Goal: Information Seeking & Learning: Learn about a topic

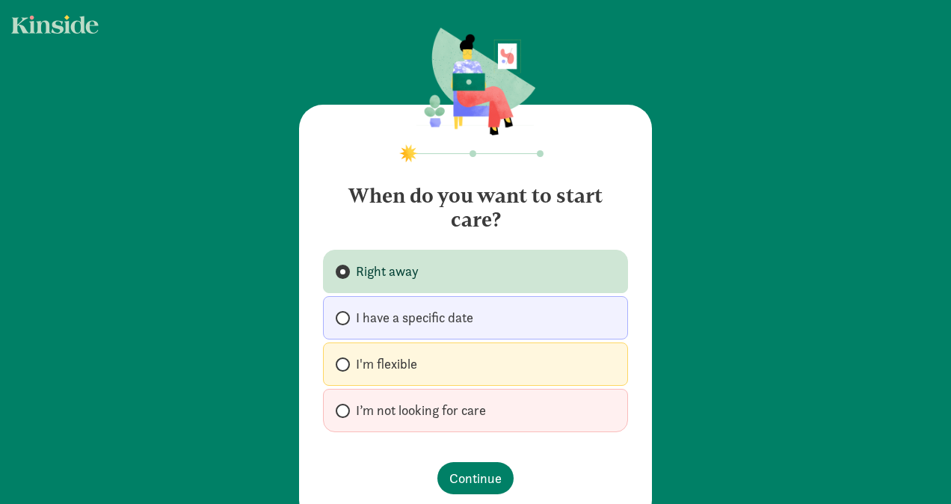
click at [438, 425] on label "I’m not looking for care" at bounding box center [475, 410] width 305 height 43
click at [345, 416] on input "I’m not looking for care" at bounding box center [341, 411] width 10 height 10
radio input "true"
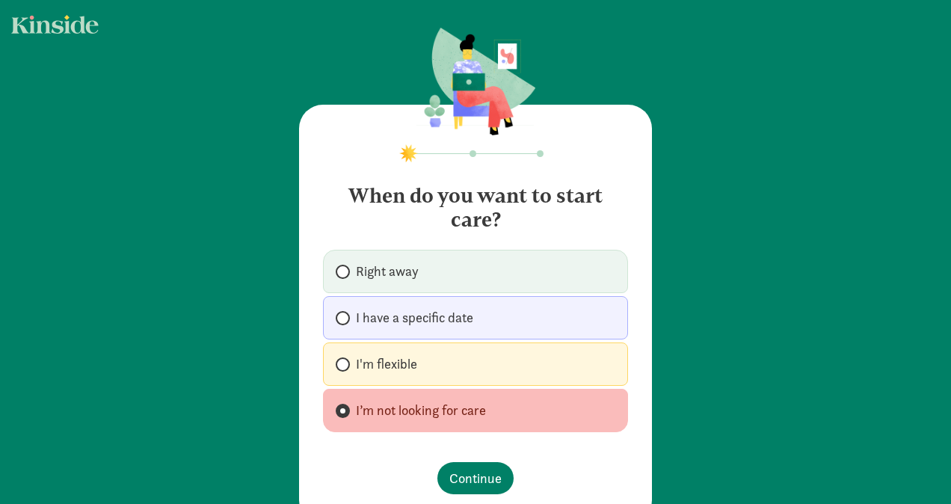
click at [391, 276] on span "Right away" at bounding box center [387, 271] width 63 height 18
click at [345, 276] on input "Right away" at bounding box center [341, 272] width 10 height 10
radio input "true"
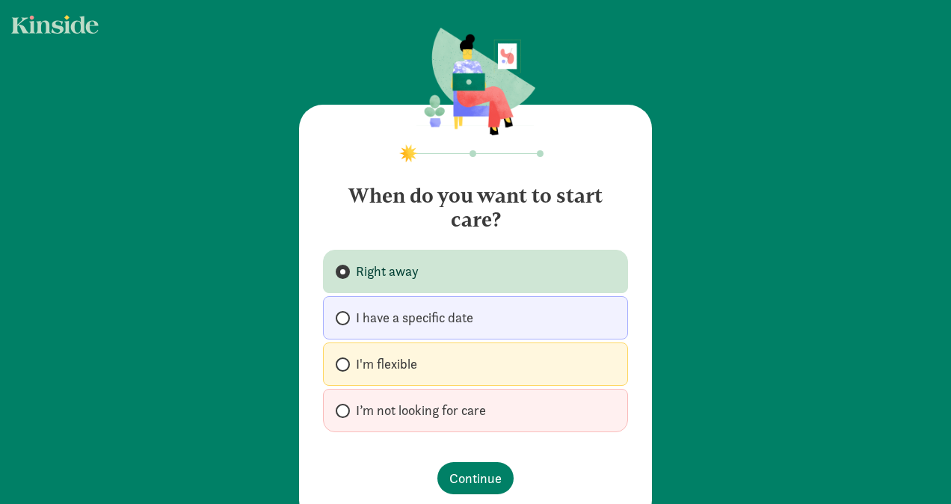
click at [396, 311] on span "I have a specific date" at bounding box center [414, 318] width 117 height 18
click at [345, 313] on input "I have a specific date" at bounding box center [341, 318] width 10 height 10
radio input "true"
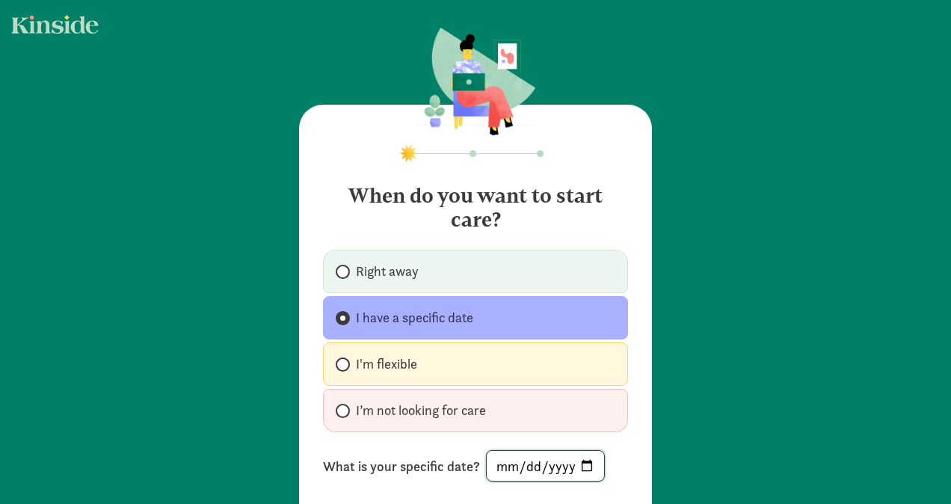
click at [575, 465] on input "date" at bounding box center [545, 466] width 117 height 30
type input "[DATE]"
click at [700, 360] on div "When do you want to start care? Right away I have a specific date I'm flexible …" at bounding box center [475, 298] width 951 height 597
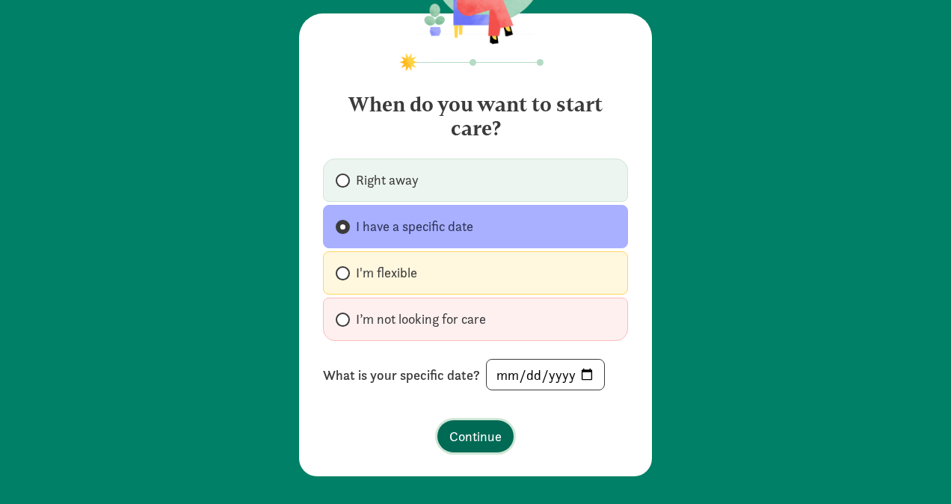
click at [461, 432] on span "Continue" at bounding box center [475, 436] width 52 height 20
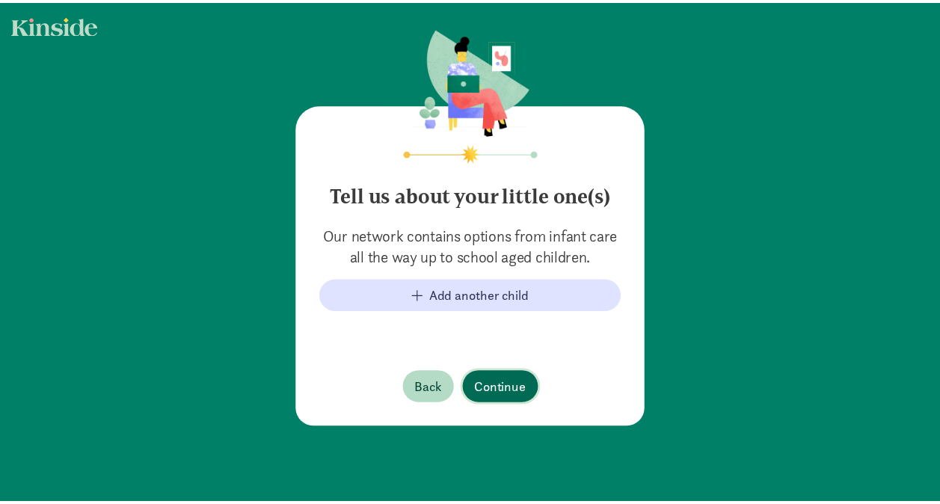
scroll to position [0, 0]
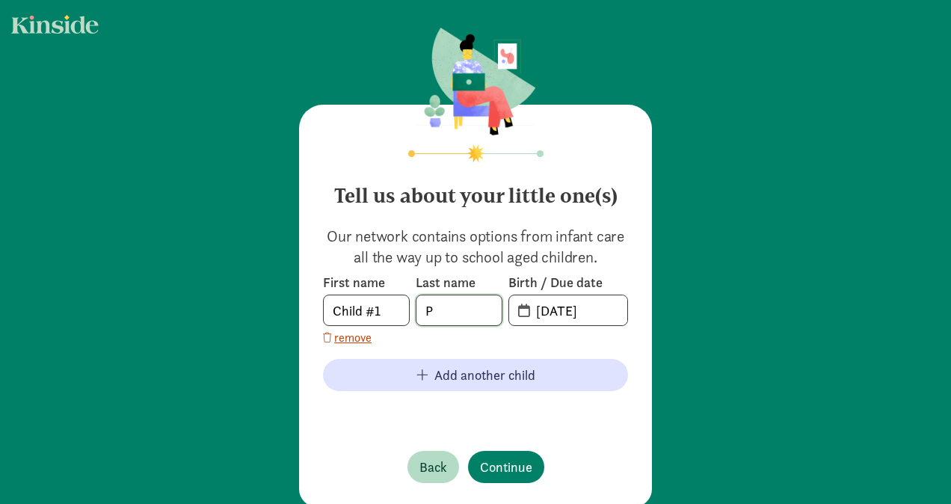
click at [437, 304] on input "P" at bounding box center [458, 310] width 85 height 30
type input "[PERSON_NAME]"
click at [541, 307] on input "[DATE]" at bounding box center [577, 310] width 100 height 30
click at [542, 315] on input "[DATE]" at bounding box center [577, 310] width 100 height 30
click at [545, 307] on input "[DATE]" at bounding box center [577, 310] width 100 height 30
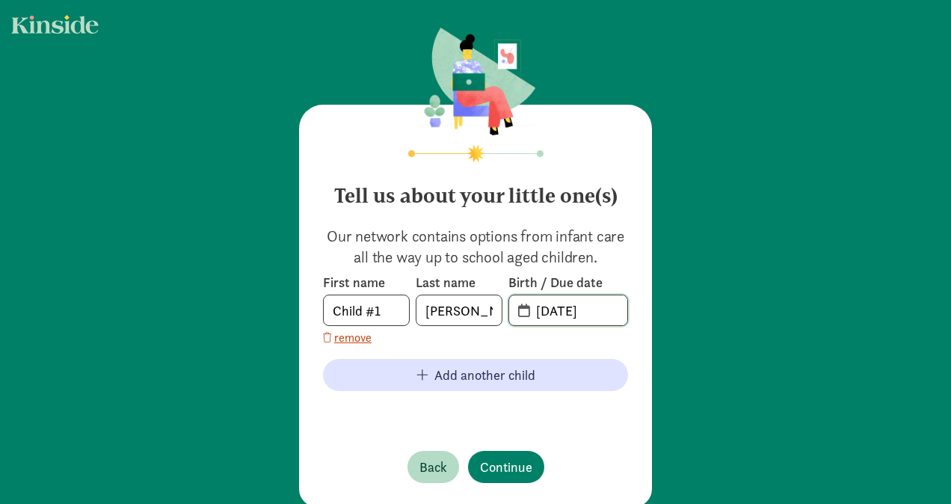
click at [597, 311] on input "[DATE]" at bounding box center [577, 310] width 100 height 30
type input "[DATE]"
click at [505, 467] on span "Continue" at bounding box center [506, 467] width 52 height 20
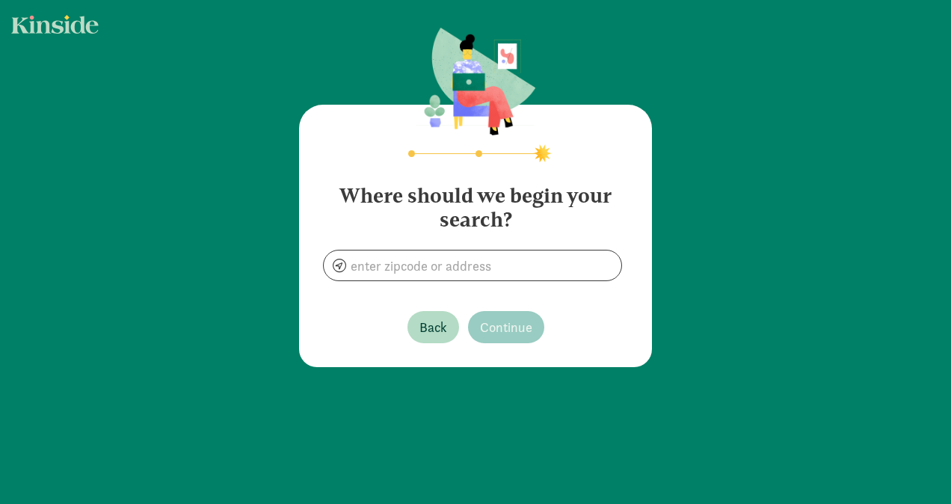
click at [477, 239] on section "Where should we begin your search?" at bounding box center [475, 226] width 305 height 109
click at [474, 258] on input at bounding box center [473, 265] width 298 height 30
click at [425, 423] on main "Where should we begin your search? 22201 Back Continue" at bounding box center [475, 252] width 951 height 504
click at [405, 265] on input "22201" at bounding box center [473, 265] width 298 height 30
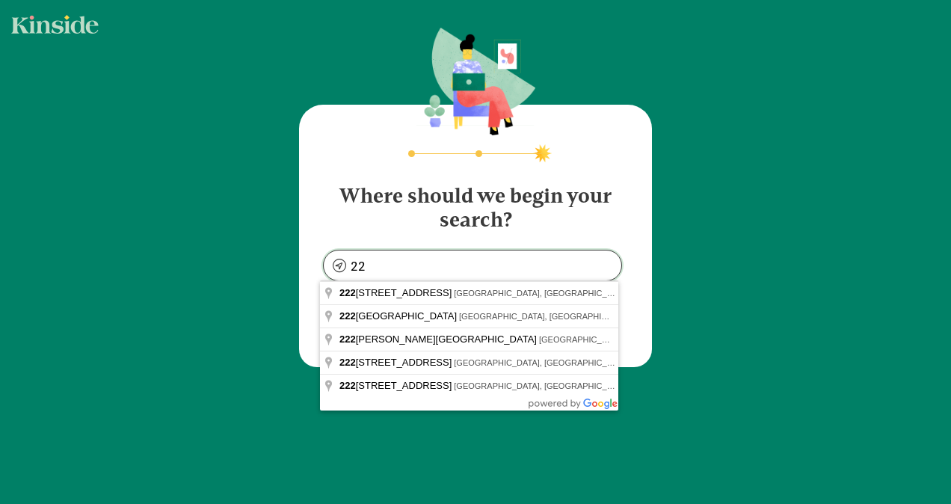
type input "2"
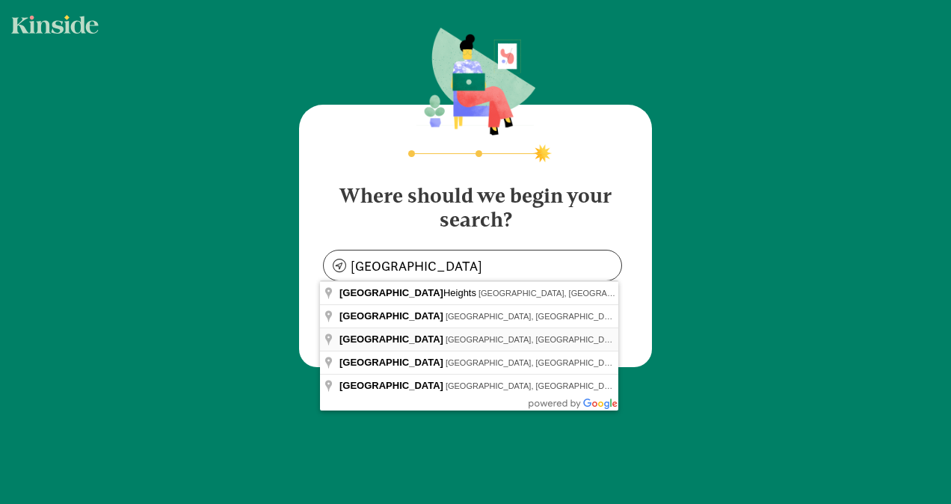
type input "[GEOGRAPHIC_DATA], [GEOGRAPHIC_DATA], [GEOGRAPHIC_DATA]"
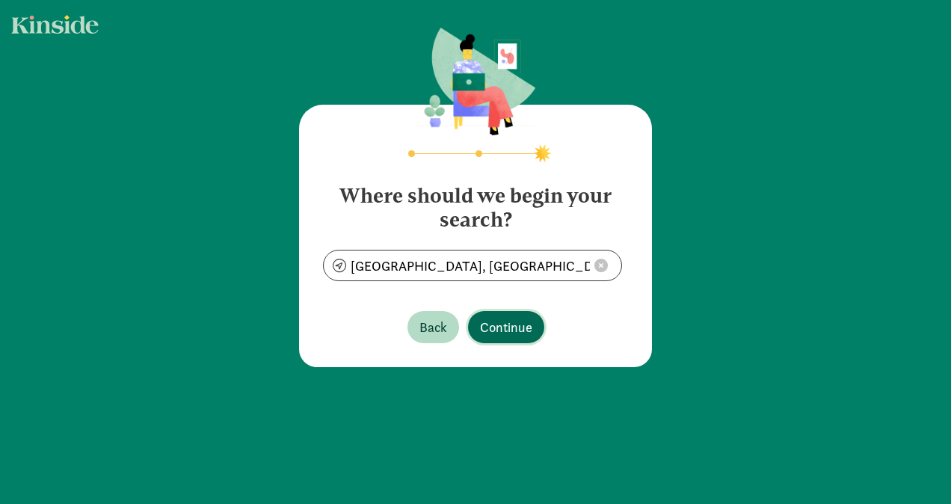
click at [493, 338] on button "Continue" at bounding box center [506, 327] width 76 height 32
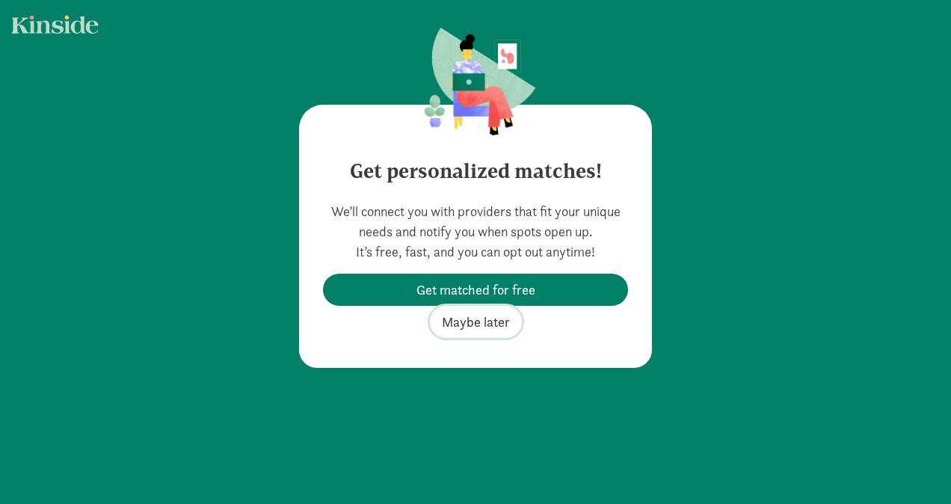
click at [490, 327] on span "Maybe later" at bounding box center [476, 322] width 68 height 20
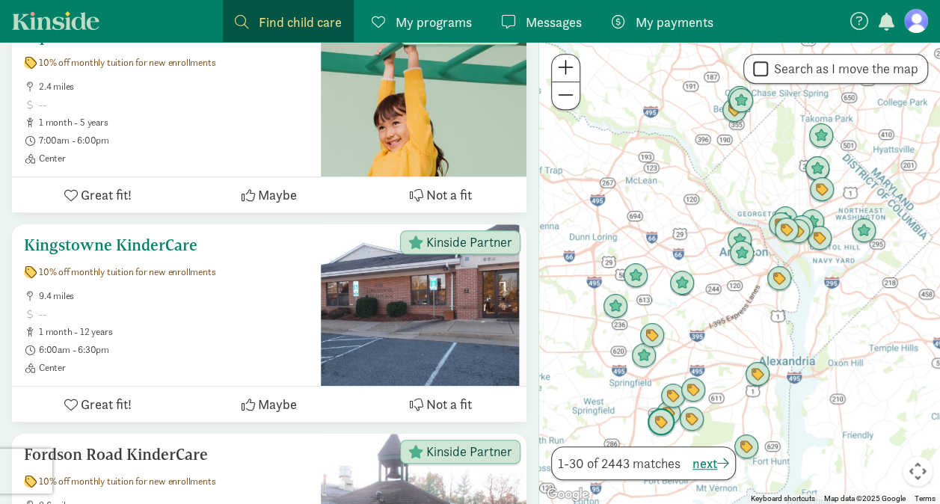
scroll to position [316, 0]
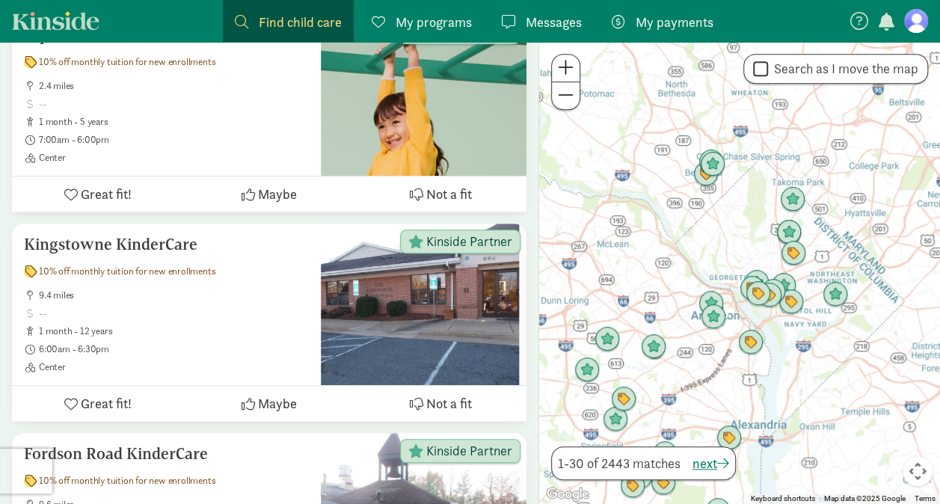
drag, startPoint x: 716, startPoint y: 275, endPoint x: 686, endPoint y: 342, distance: 73.0
click at [686, 342] on div at bounding box center [739, 273] width 401 height 462
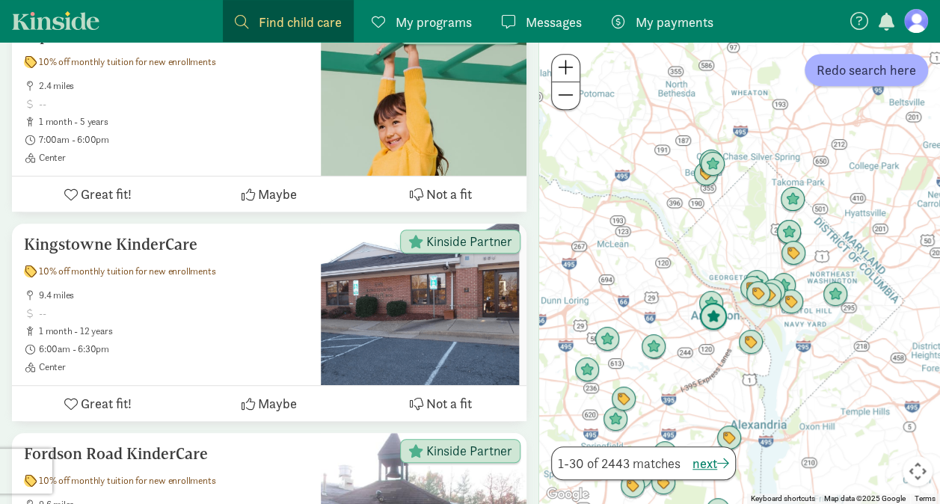
click at [711, 320] on img "Click to see details" at bounding box center [713, 317] width 40 height 40
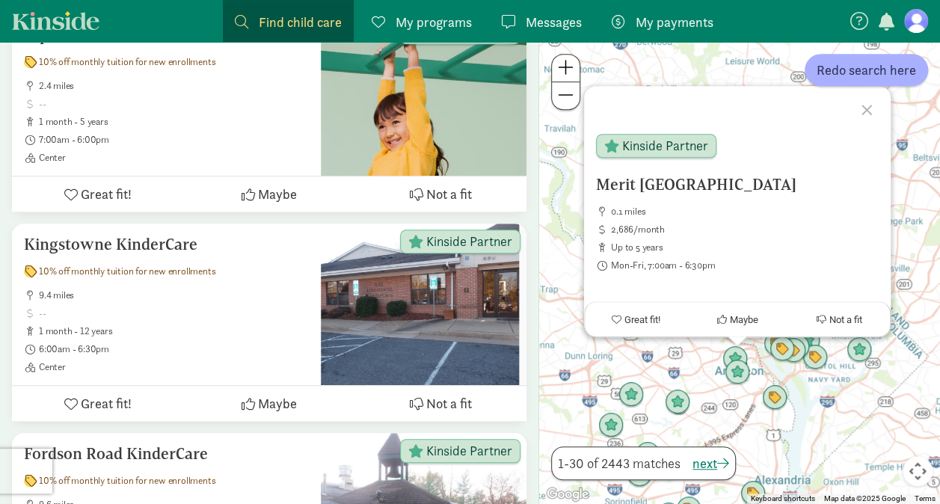
click at [860, 111] on div at bounding box center [868, 107] width 43 height 43
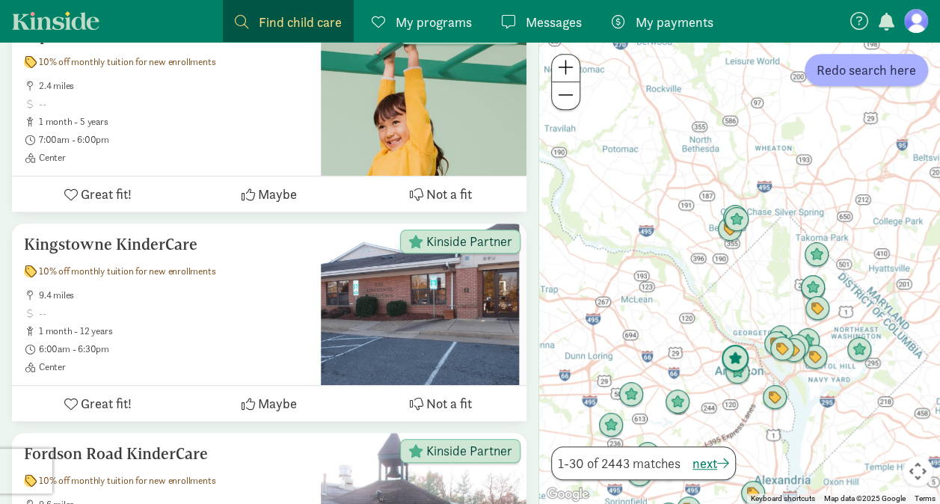
click at [739, 354] on img "Click to see details" at bounding box center [735, 359] width 40 height 40
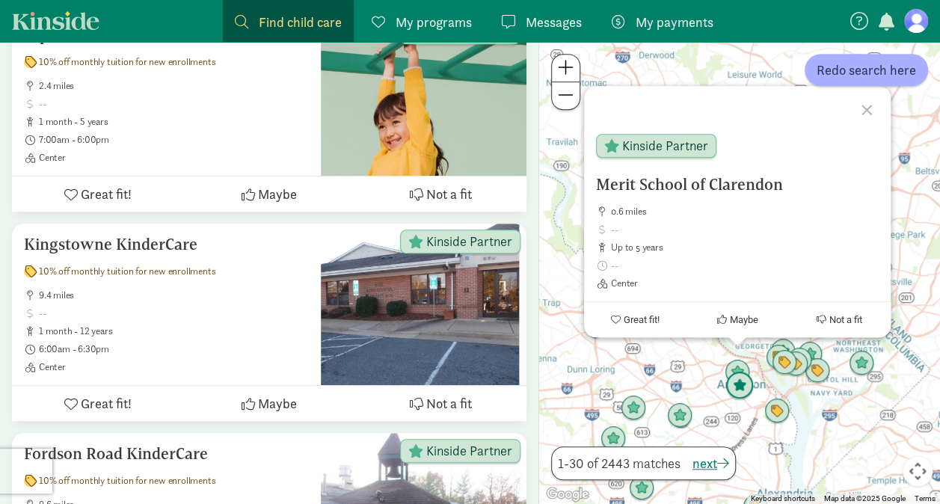
click at [744, 393] on img "Click to see details" at bounding box center [739, 386] width 40 height 40
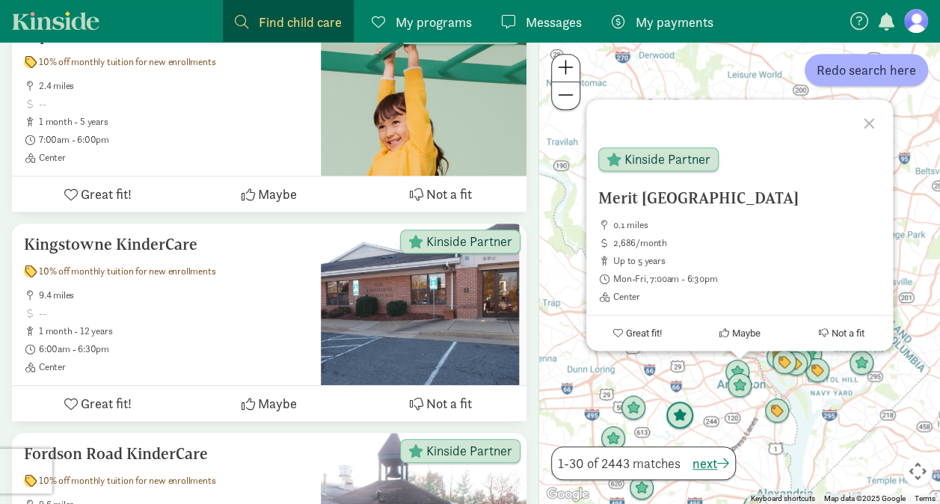
click at [694, 414] on img "Click to see details" at bounding box center [679, 416] width 40 height 40
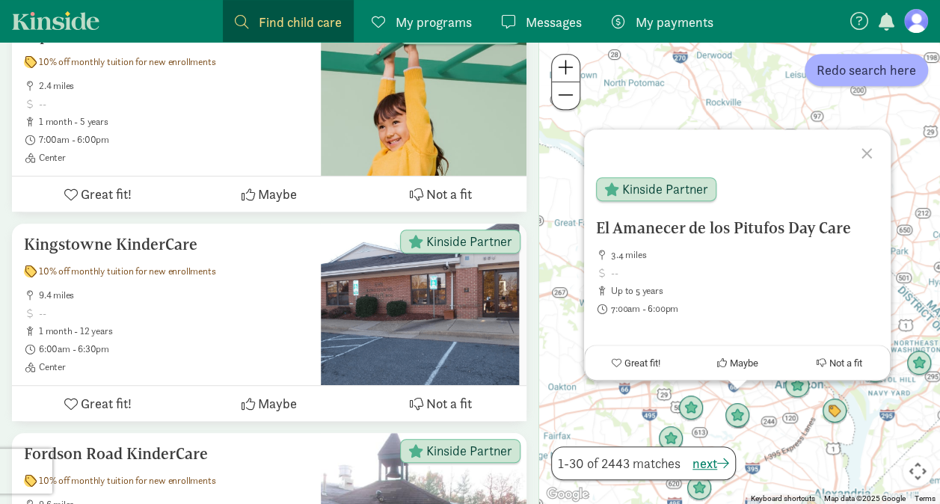
click at [789, 423] on div "To navigate, press the arrow keys. El Amanecer de los Pitufos Day Care 3.4 mile…" at bounding box center [739, 273] width 401 height 462
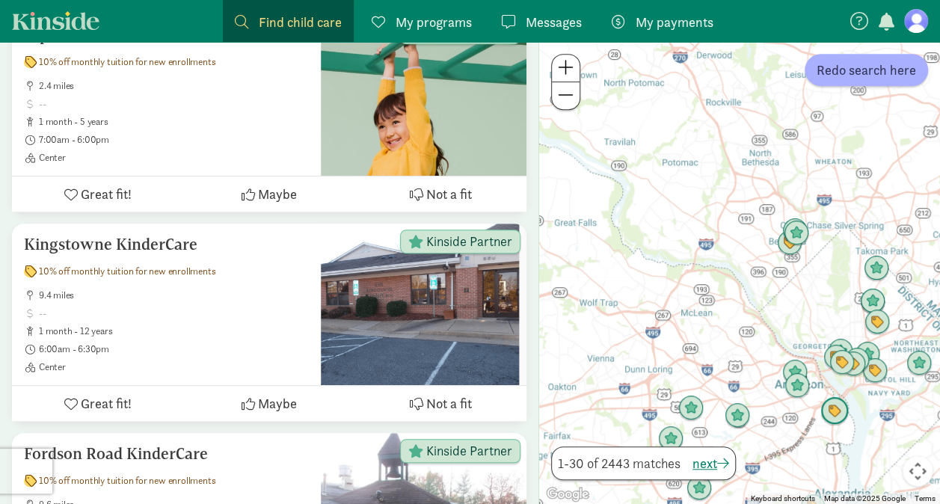
click at [836, 410] on img "Click to see details" at bounding box center [834, 411] width 40 height 40
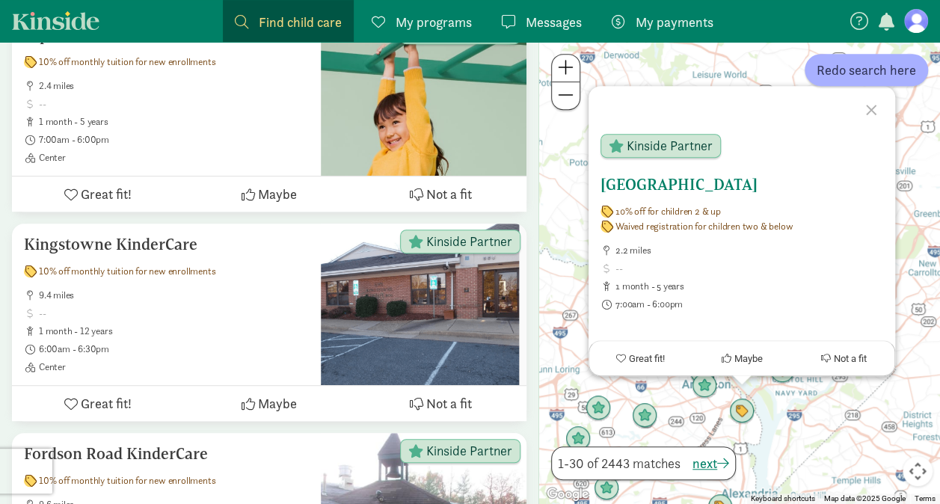
click at [680, 186] on h5 "[GEOGRAPHIC_DATA]" at bounding box center [741, 185] width 283 height 18
